Goal: Information Seeking & Learning: Learn about a topic

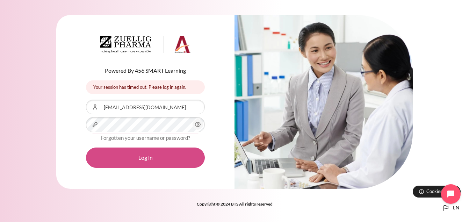
click at [152, 157] on button "Log in" at bounding box center [145, 158] width 119 height 20
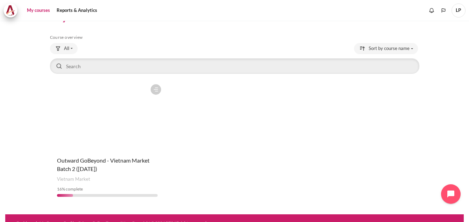
scroll to position [34, 0]
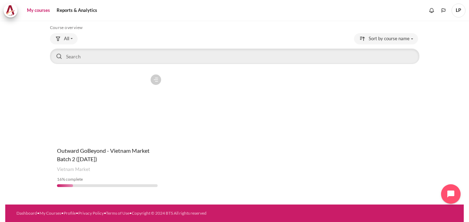
click at [106, 103] on figure "Content" at bounding box center [107, 106] width 115 height 70
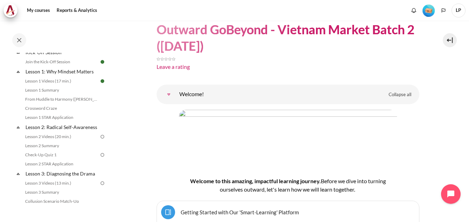
scroll to position [70, 0]
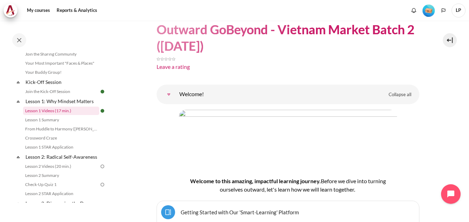
click at [53, 110] on link "Lesson 1 Videos (17 min.)" at bounding box center [61, 111] width 76 height 8
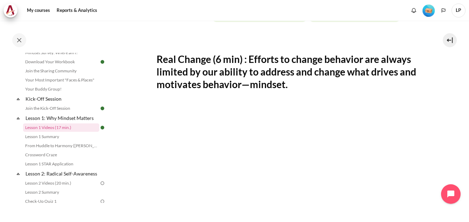
scroll to position [105, 0]
click at [42, 137] on link "Lesson 1 Summary" at bounding box center [61, 137] width 76 height 8
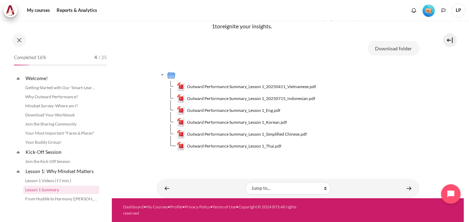
scroll to position [62, 0]
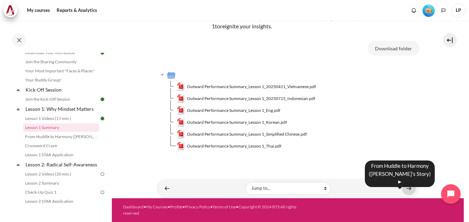
click at [404, 187] on link "Content" at bounding box center [409, 188] width 14 height 14
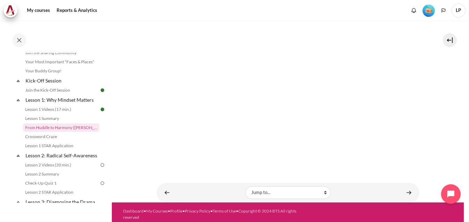
scroll to position [104, 0]
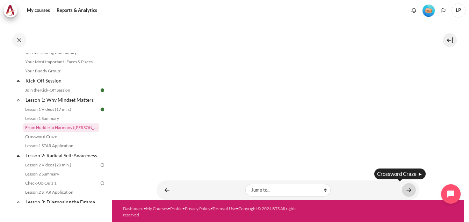
click at [405, 189] on link "Content" at bounding box center [409, 190] width 14 height 14
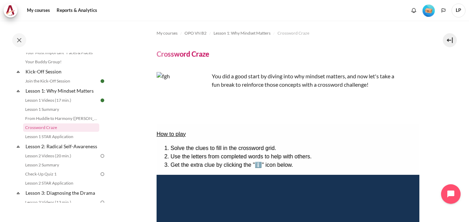
scroll to position [35, 0]
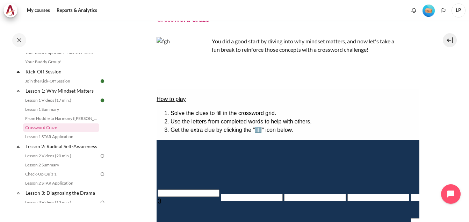
drag, startPoint x: 340, startPoint y: 146, endPoint x: 391, endPoint y: 149, distance: 51.9
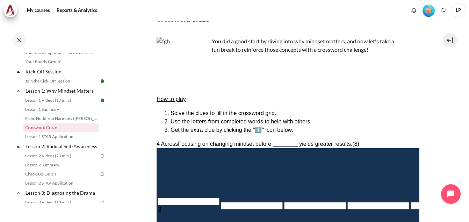
scroll to position [0, 0]
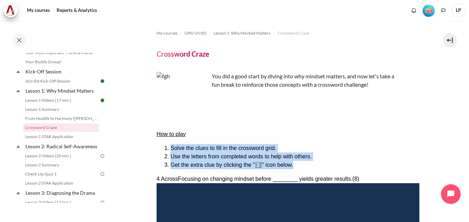
drag, startPoint x: 170, startPoint y: 146, endPoint x: 314, endPoint y: 160, distance: 144.8
click at [314, 160] on ol "Solve the clues to fill in the crossword grid. Use the letters from completed w…" at bounding box center [287, 156] width 263 height 25
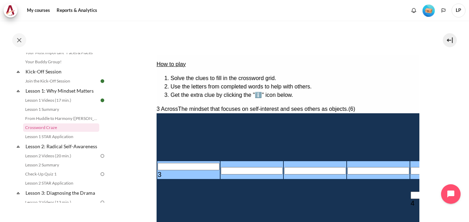
drag, startPoint x: 340, startPoint y: 112, endPoint x: 384, endPoint y: 129, distance: 47.1
copy span "he mindset that focuses on self-interest and sees others as objects."
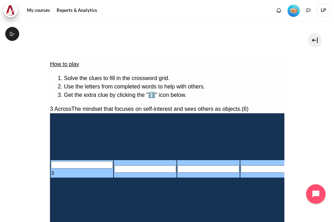
click at [56, 169] on input "Row 4, Column 1. 3 Across. The mindset that focuses on self-interest and sees o…" at bounding box center [82, 164] width 62 height 7
type input "E＿＿＿＿＿"
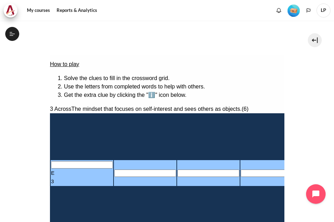
type input "EG＿＿＿＿"
type input "EGO＿＿＿"
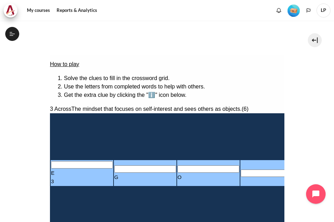
type input "EGOI＿＿"
type input "EGOIS＿"
type input "EGOISM"
type input "＿＿＿M＿＿＿"
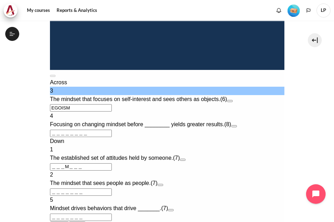
scroll to position [280, 0]
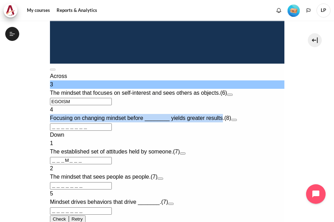
drag, startPoint x: 60, startPoint y: 171, endPoint x: 234, endPoint y: 172, distance: 173.4
click at [224, 121] on span "Focusing on changing mindset before ________ yields greater results." at bounding box center [137, 118] width 174 height 6
copy span "Focusing on changing mindset before ________ yields greater results"
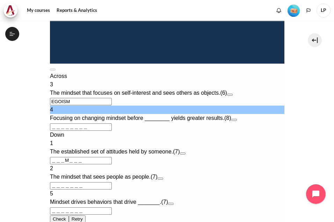
click at [52, 131] on input "＿＿＿＿＿＿＿＿" at bounding box center [81, 126] width 62 height 7
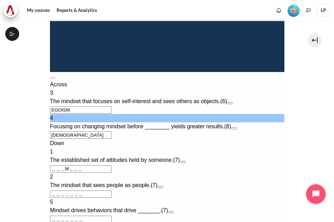
type input "BE＿＿＿＿＿＿"
type input "＿＿＿M＿E＿"
type input "BEHA＿＿＿＿"
type input "＿＿＿＿A＿＿"
type input "BEHAVIOR"
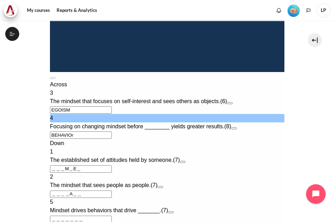
type input "R＿＿＿＿＿＿"
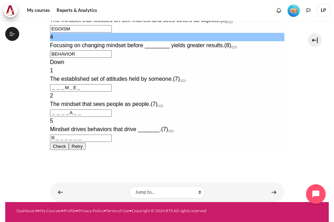
scroll to position [364, 0]
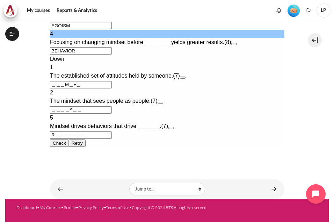
type input "BEHAVIOR"
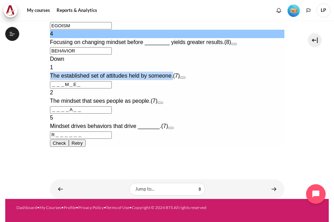
drag, startPoint x: 61, startPoint y: 123, endPoint x: 184, endPoint y: 127, distance: 122.8
click at [173, 79] on span "The established set of attitudes held by someone." at bounding box center [111, 76] width 123 height 6
copy span "The established set of attitudes held by someone."
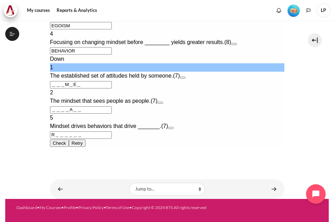
click at [55, 88] on input "＿＿＿M＿E＿" at bounding box center [81, 84] width 62 height 7
click at [51, 88] on input "＿＿＿M＿E＿" at bounding box center [81, 84] width 62 height 7
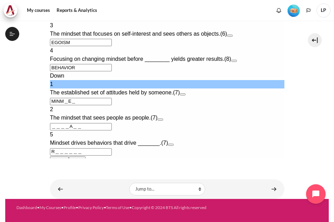
type input "MINd＿E＿"
type input "EGOISD"
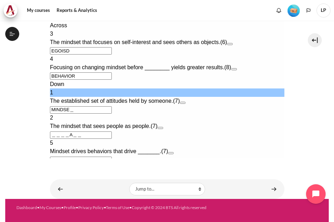
type input "MINDSt＿"
type input "BTHAVIOR"
type input "MINDS＿"
type input "B＿HAVIOR"
type input "MINDSe＿"
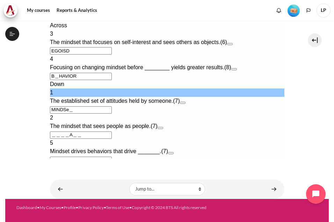
type input "BEHAVIOR"
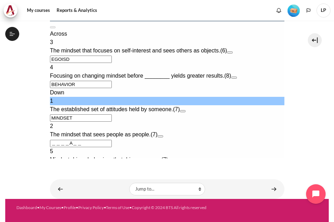
type input "MINDSET"
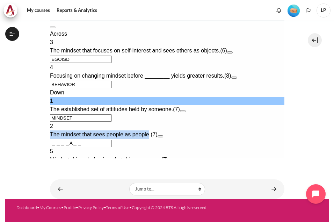
drag, startPoint x: 61, startPoint y: 149, endPoint x: 160, endPoint y: 148, distance: 98.6
click at [150, 137] on span "The mindset that sees people as people." at bounding box center [100, 134] width 101 height 6
copy span "The mindset that sees people as people"
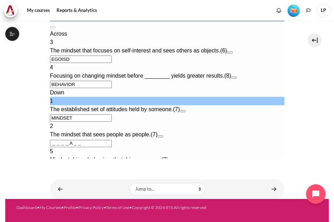
click at [67, 147] on input "＿＿＿＿A＿＿" at bounding box center [81, 143] width 62 height 7
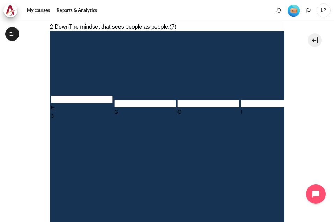
scroll to position [154, 0]
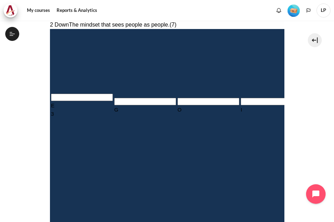
type input "H＿＿＿A＿＿"
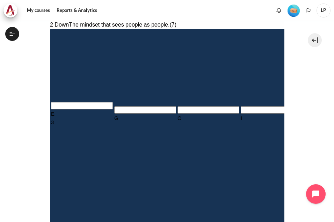
type input "HU＿＿A＿＿"
type input "HUM＿A＿＿"
type input "HUMAA＿＿"
type input "BEHNVIOR"
type input "HUMAN＿＿"
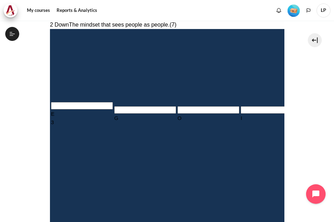
type input "BEHAVIOR"
type input "HUMAA＿＿"
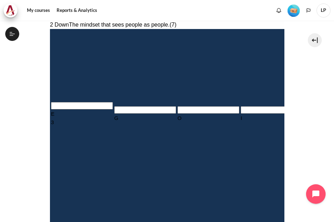
type input "EUMAA＿＿"
type input "EMMAA＿＿"
type input "EMPAA＿＿"
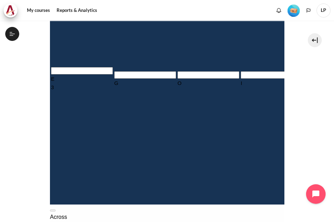
scroll to position [119, 0]
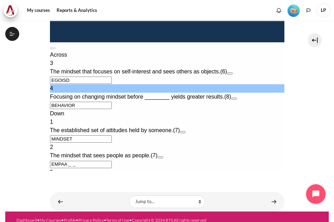
scroll to position [364, 0]
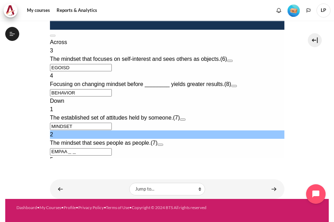
click at [99, 155] on input "EMPAA＿＿" at bounding box center [81, 151] width 62 height 7
drag, startPoint x: 85, startPoint y: 156, endPoint x: 88, endPoint y: -82, distance: 238.1
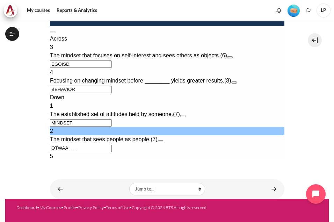
type input "OTAA＿＿"
type input "BEH＿VIOR"
type input "OUTWo＿＿"
type input "BEHOVIOR"
type input "OUTW＿＿"
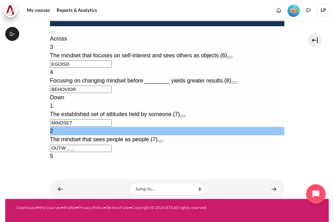
type input "BEH＿VIOR"
type input "OUTWa＿＿"
type input "BEHAVIOR"
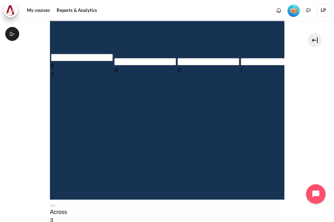
scroll to position [189, 0]
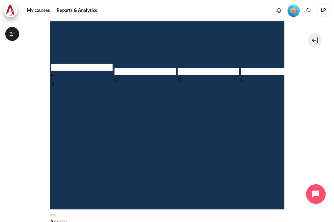
type input "OUTWARD"
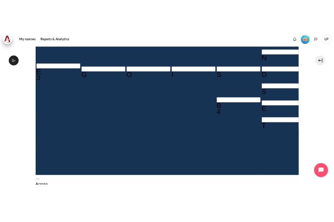
scroll to position [199, 0]
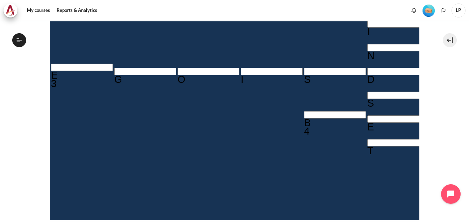
drag, startPoint x: 307, startPoint y: 118, endPoint x: 393, endPoint y: 118, distance: 85.7
copy span "Mindset drives behaviors that drive"
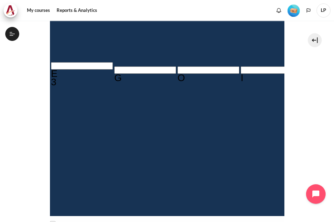
type input "RE＿＿＿＿＿"
type input "RES＿＿＿＿"
type input "RESA＿＿＿"
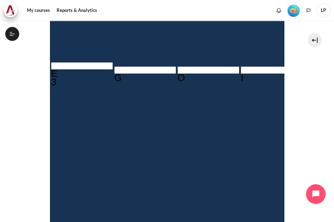
type input "RESU＿＿＿"
type input "RESUL＿＿"
type input "RESULT＿"
type input "RESULTS"
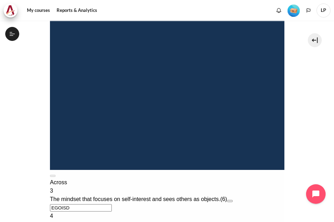
scroll to position [373, 0]
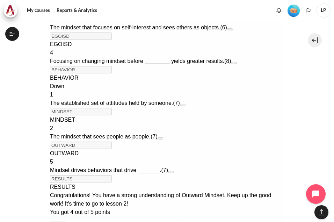
scroll to position [507, 0]
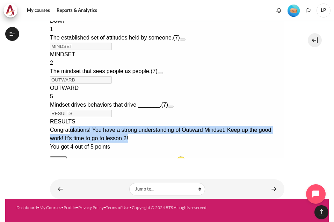
drag, startPoint x: 71, startPoint y: 120, endPoint x: 276, endPoint y: 129, distance: 205.4
click at [276, 129] on div "Congratulations! You have a strong understanding of Outward Mindset. Keep up th…" at bounding box center [167, 134] width 235 height 17
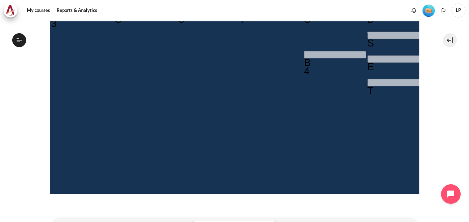
scroll to position [283, 0]
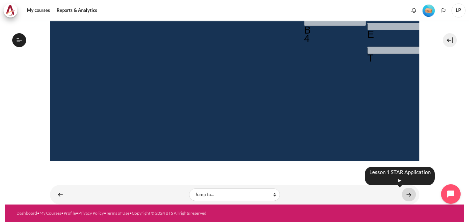
click at [405, 196] on link "Content" at bounding box center [409, 195] width 14 height 14
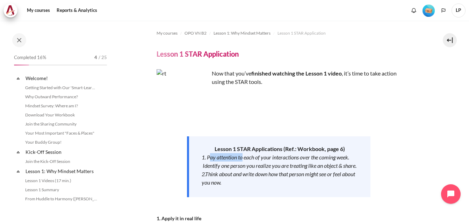
scroll to position [90, 0]
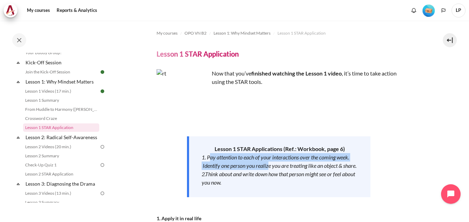
drag, startPoint x: 210, startPoint y: 160, endPoint x: 270, endPoint y: 162, distance: 59.5
click at [270, 162] on div "1. Pay attention to each of your interactions over the coming week. Identify on…" at bounding box center [280, 161] width 156 height 17
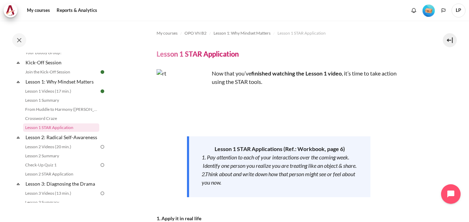
drag, startPoint x: 270, startPoint y: 162, endPoint x: 216, endPoint y: 170, distance: 54.0
click at [220, 170] on div "1. Pay attention to each of your interactions over the coming week. Identify on…" at bounding box center [280, 161] width 156 height 17
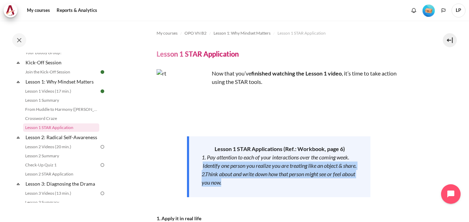
drag, startPoint x: 203, startPoint y: 165, endPoint x: 258, endPoint y: 188, distance: 59.5
click at [258, 188] on div "Lesson 1 STAR Applications (Ref.: Workbook, page 6) 1. Pay attention to each of…" at bounding box center [279, 166] width 184 height 61
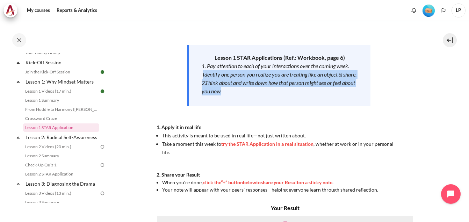
scroll to position [105, 0]
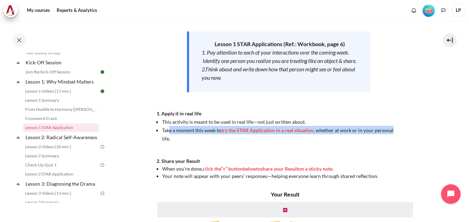
drag, startPoint x: 167, startPoint y: 141, endPoint x: 393, endPoint y: 142, distance: 225.9
click at [393, 142] on li "Take a moment this week to try the STAR Application in a real situation , wheth…" at bounding box center [281, 134] width 239 height 17
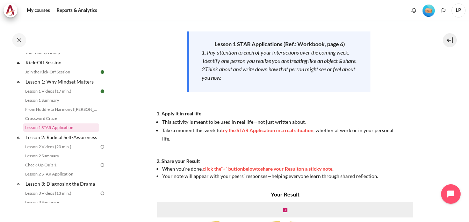
click at [178, 160] on strong "2. Share your Result" at bounding box center [178, 161] width 43 height 6
drag, startPoint x: 165, startPoint y: 162, endPoint x: 387, endPoint y: 169, distance: 222.1
click at [387, 169] on span "2. Share your Result When you're done, click the “+” button below to share your…" at bounding box center [279, 169] width 245 height 22
drag, startPoint x: 387, startPoint y: 169, endPoint x: 392, endPoint y: 172, distance: 5.2
click at [392, 172] on li "When you're done, click the “+” button below to share your Result on a sticky n…" at bounding box center [281, 168] width 239 height 7
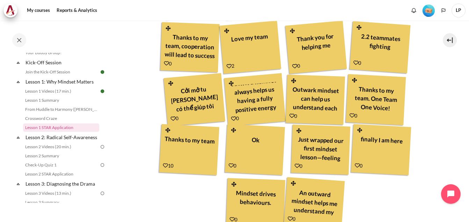
scroll to position [394, 0]
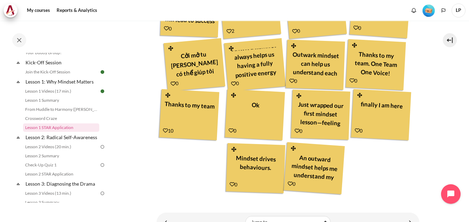
click at [281, 72] on div "outward mindset always helps us having a fully positive energy" at bounding box center [254, 63] width 53 height 33
click at [240, 84] on div "0" at bounding box center [235, 83] width 8 height 8
click at [281, 58] on div "outward mindset always helps us having a fully positive energy" at bounding box center [254, 63] width 53 height 33
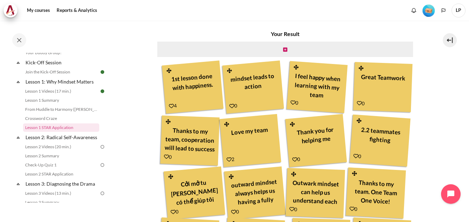
scroll to position [219, 0]
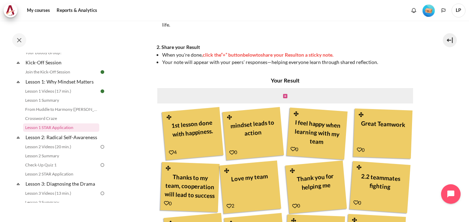
click at [284, 96] on icon "Content" at bounding box center [285, 96] width 4 height 5
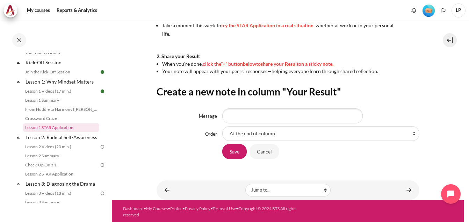
scroll to position [212, 0]
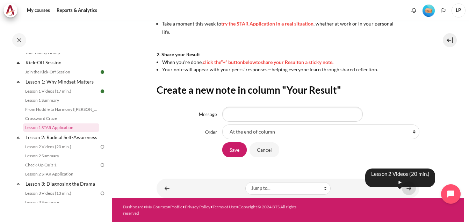
click at [405, 189] on link "Content" at bounding box center [409, 188] width 14 height 14
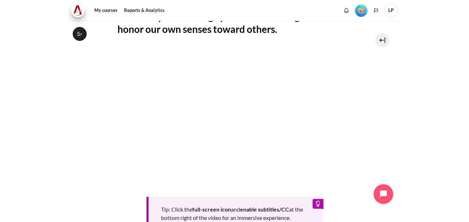
scroll to position [221, 0]
